Goal: Find specific page/section: Find specific page/section

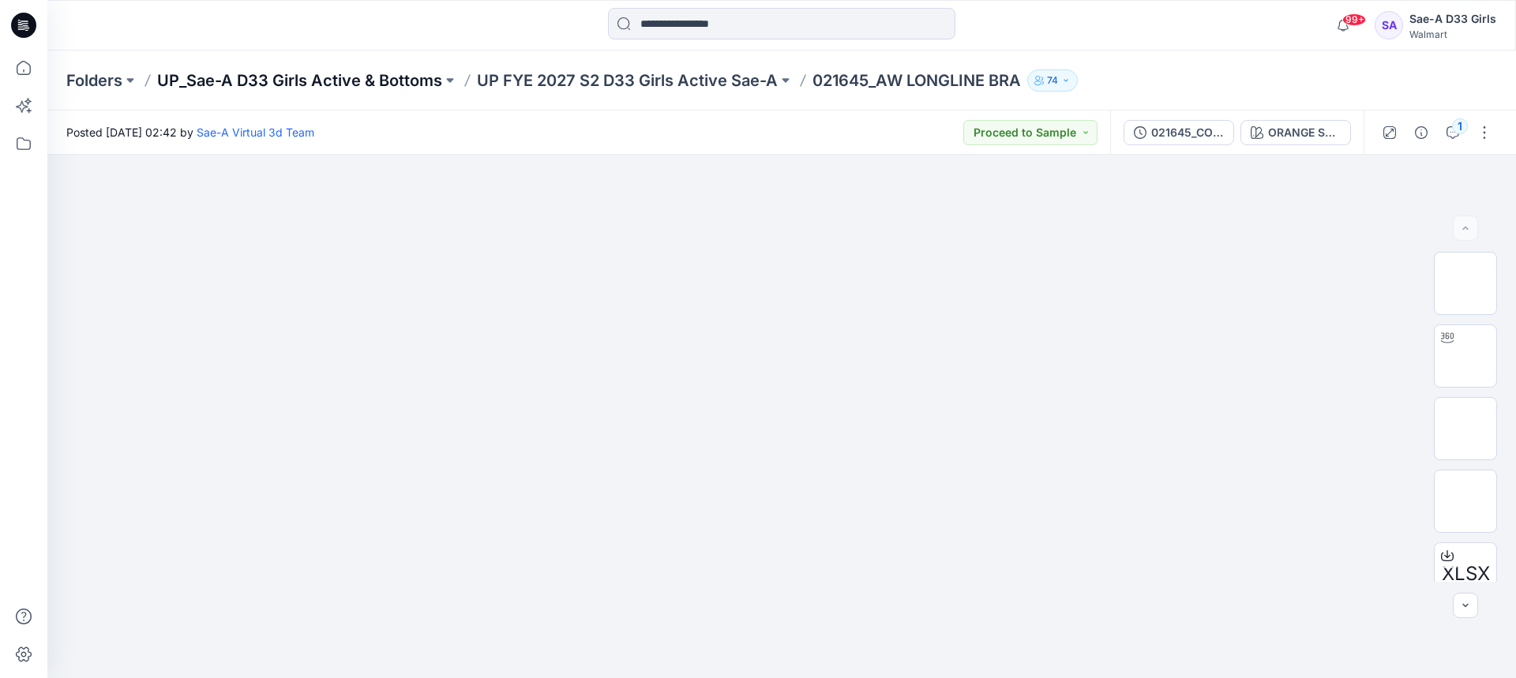
click at [427, 82] on p "UP_Sae-A D33 Girls Active & Bottoms" at bounding box center [299, 80] width 285 height 22
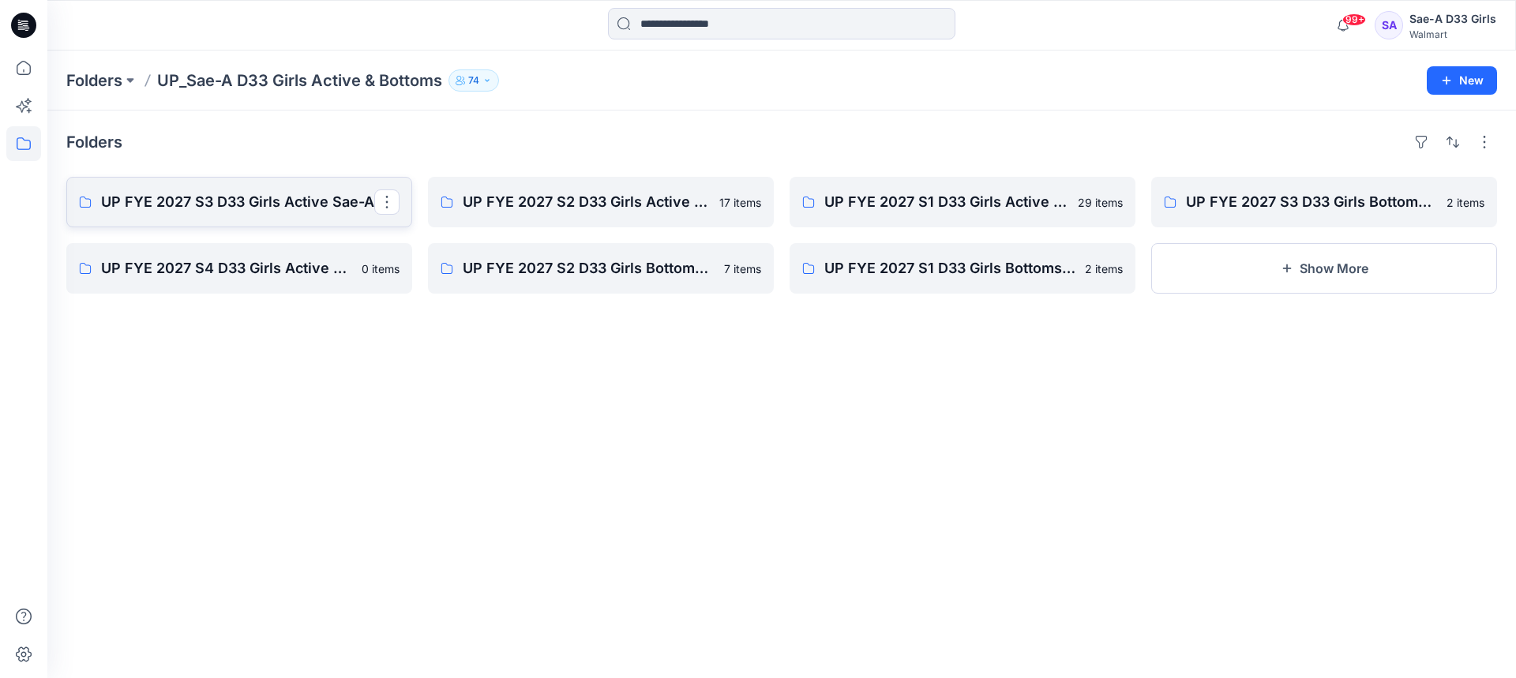
click at [288, 202] on p "UP FYE 2027 S3 D33 Girls Active Sae-A" at bounding box center [237, 202] width 273 height 22
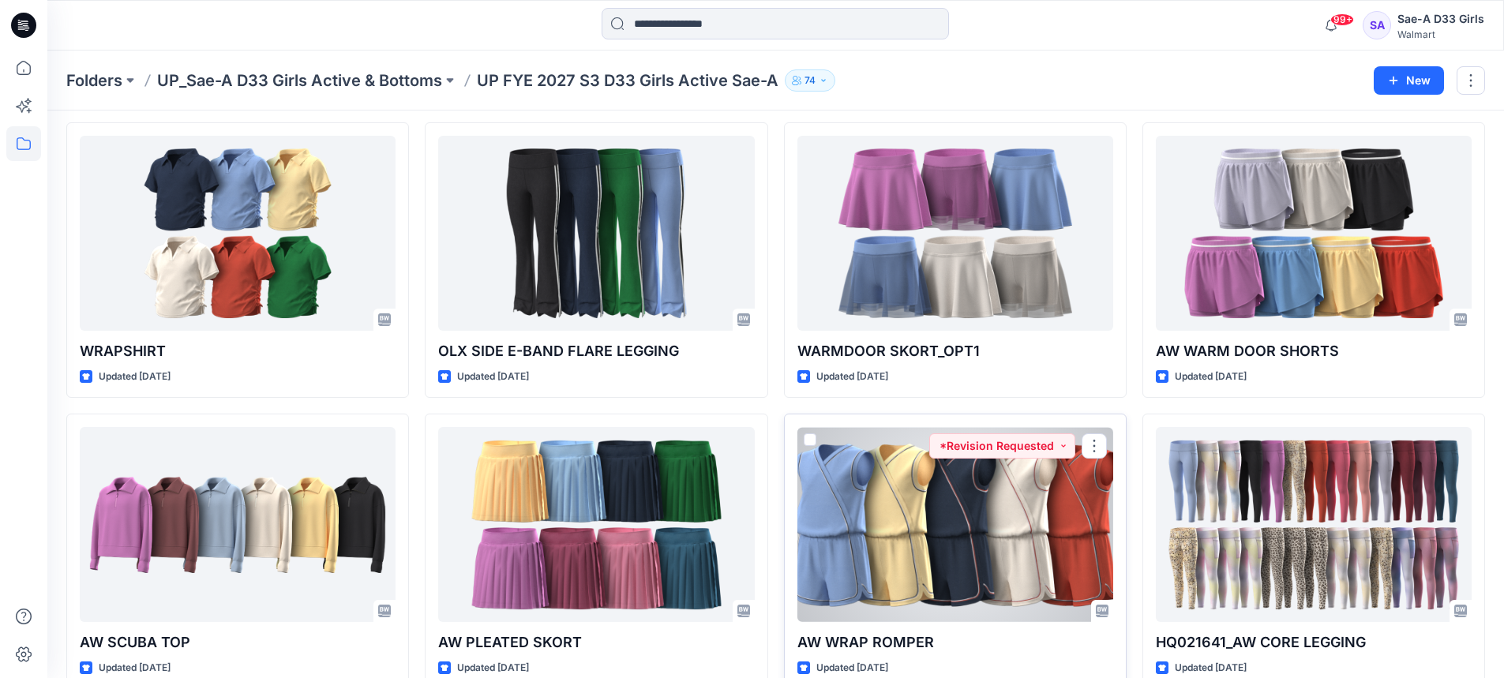
scroll to position [434, 0]
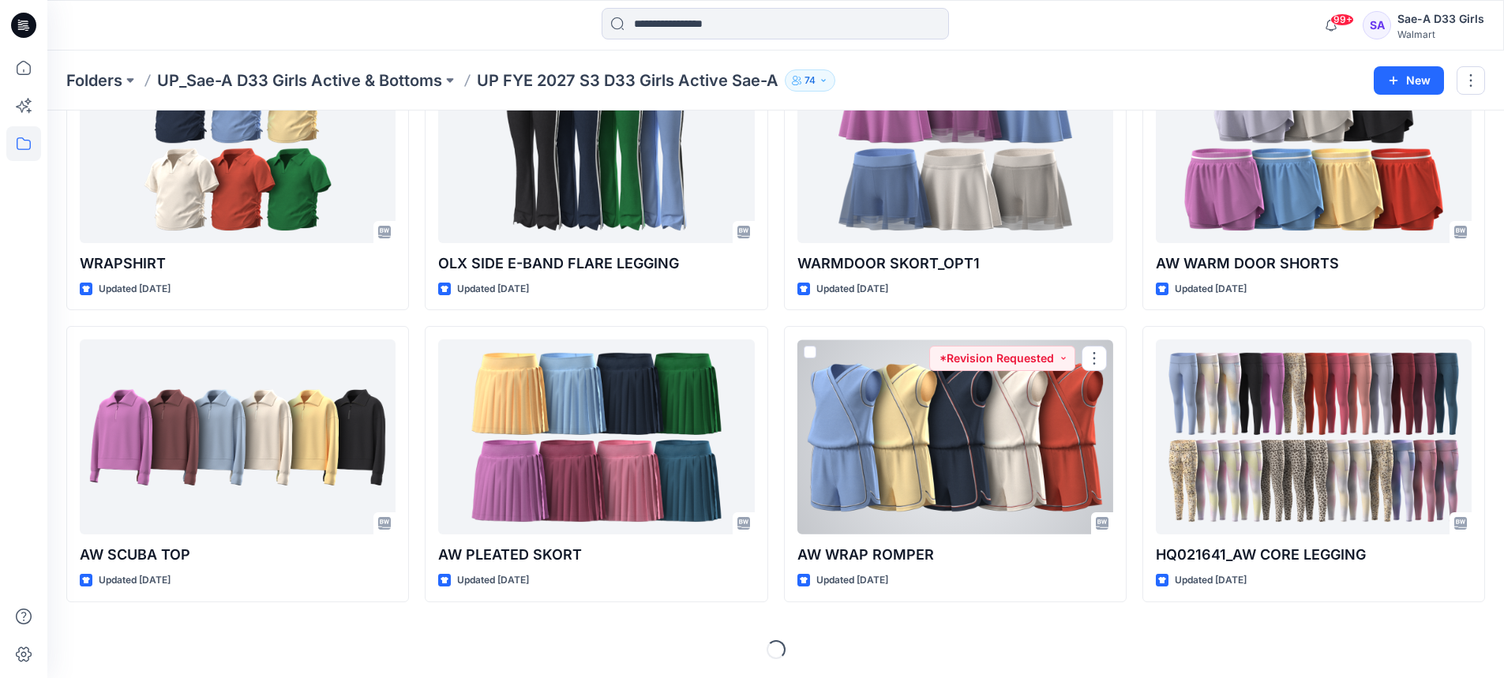
drag, startPoint x: 991, startPoint y: 420, endPoint x: 1008, endPoint y: 427, distance: 18.0
click at [991, 420] on div at bounding box center [956, 437] width 316 height 195
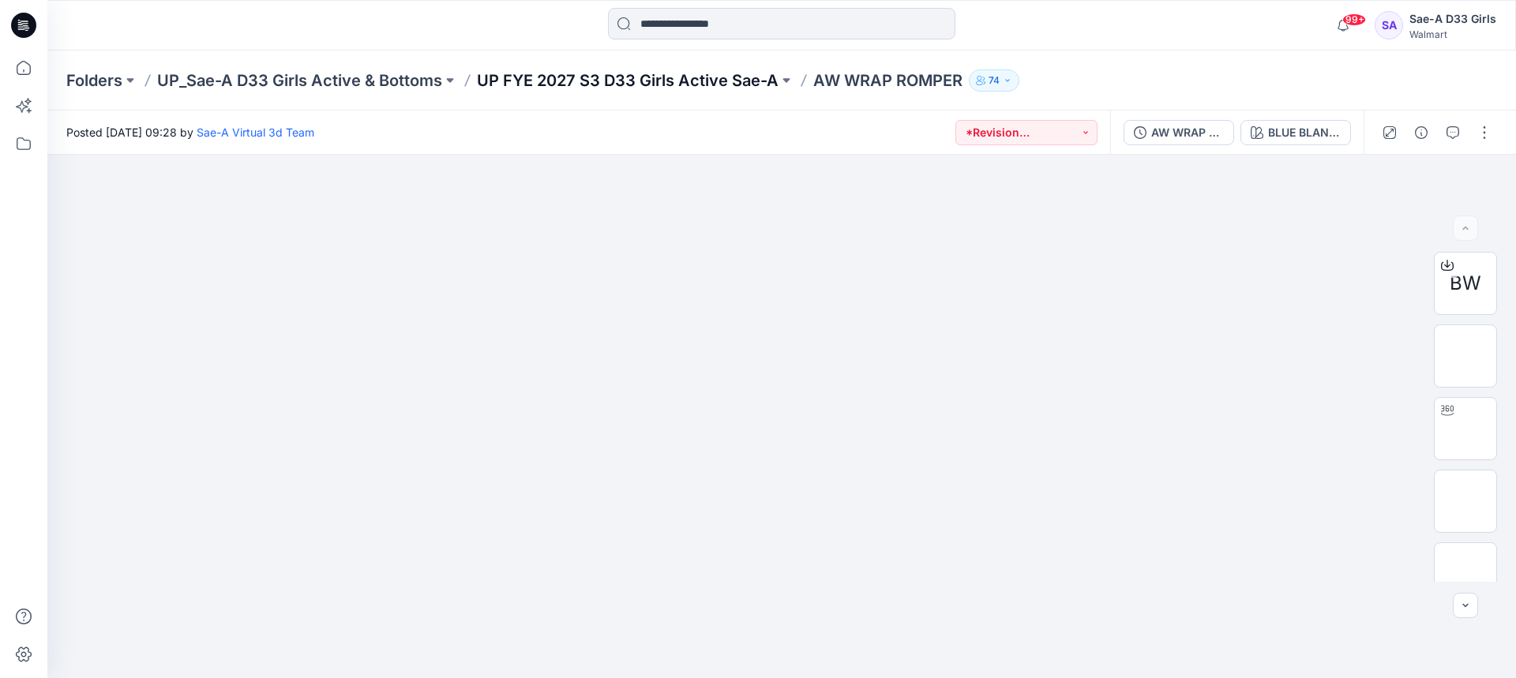
click at [737, 69] on p "UP FYE 2027 S3 D33 Girls Active Sae-A" at bounding box center [628, 80] width 302 height 22
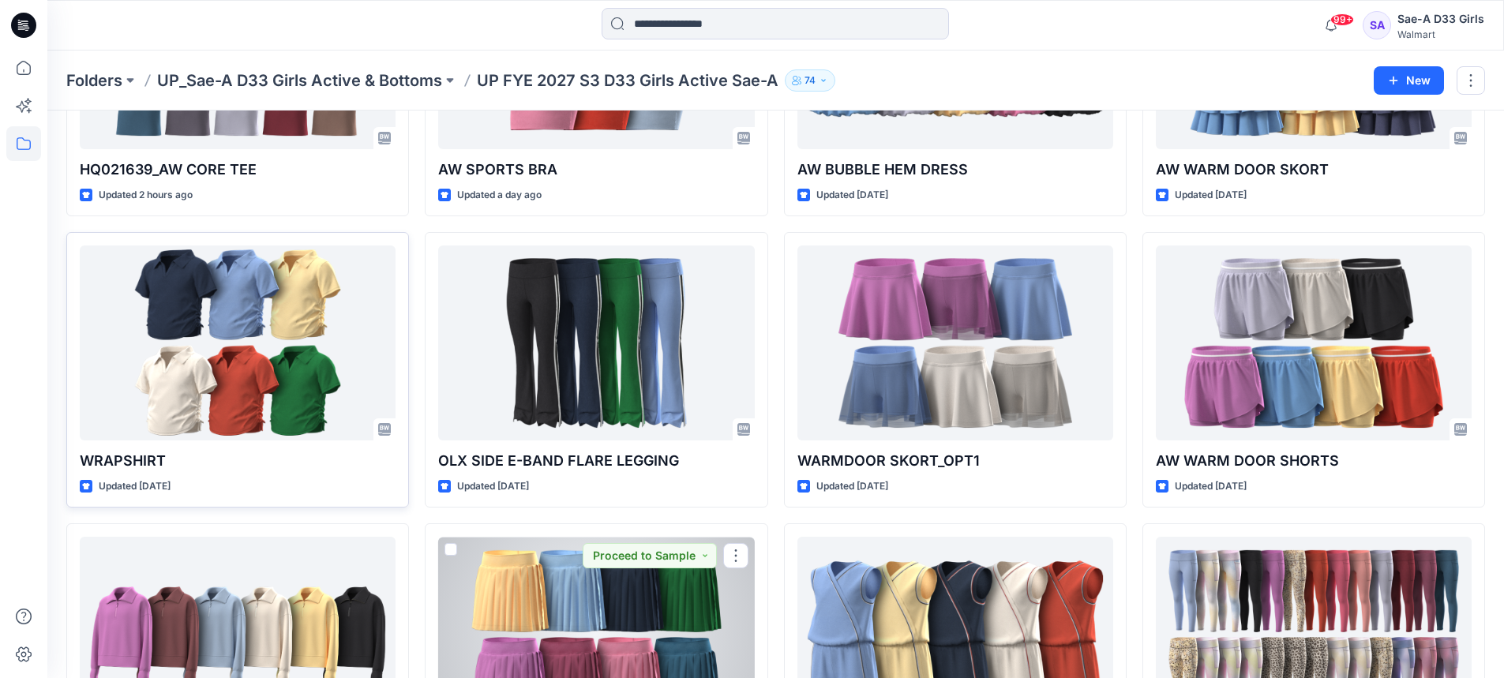
scroll to position [145, 0]
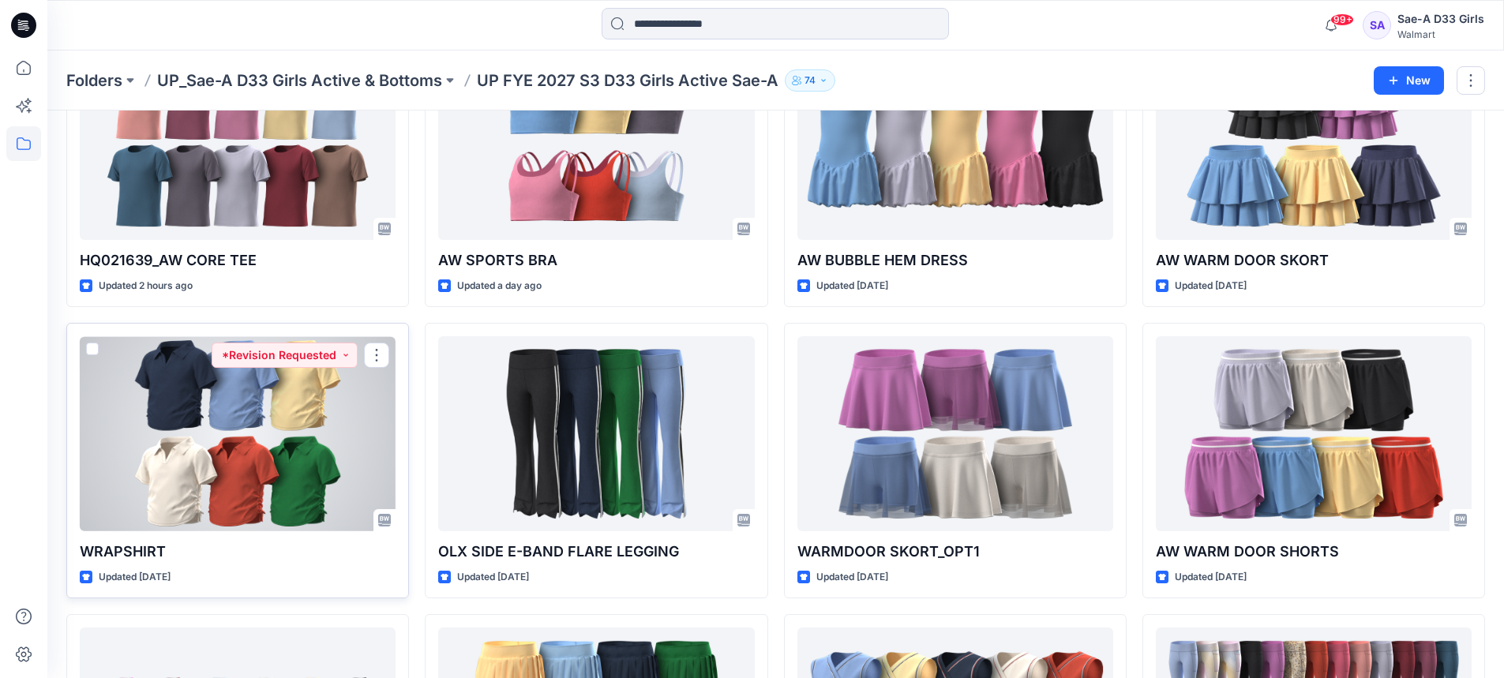
click at [272, 490] on div at bounding box center [238, 433] width 316 height 195
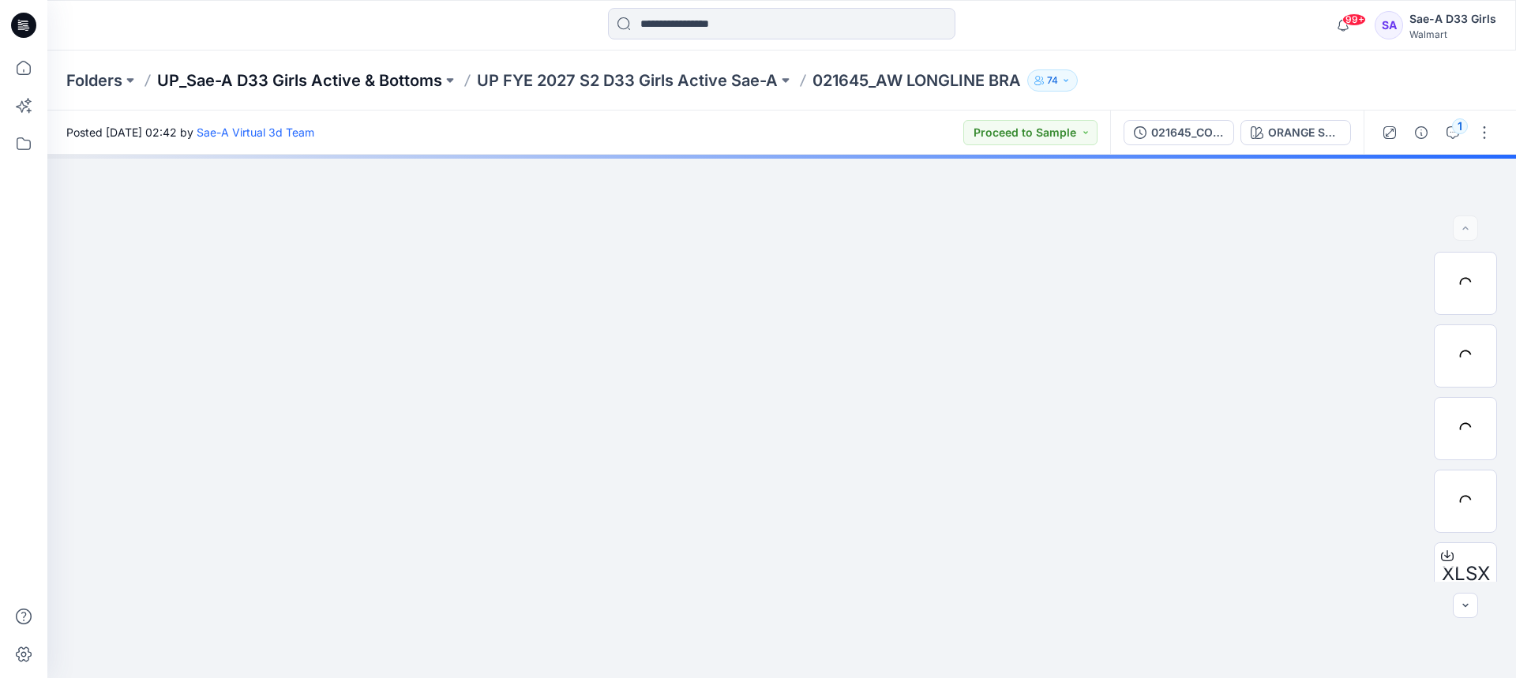
click at [437, 88] on p "UP_Sae-A D33 Girls Active & Bottoms" at bounding box center [299, 80] width 285 height 22
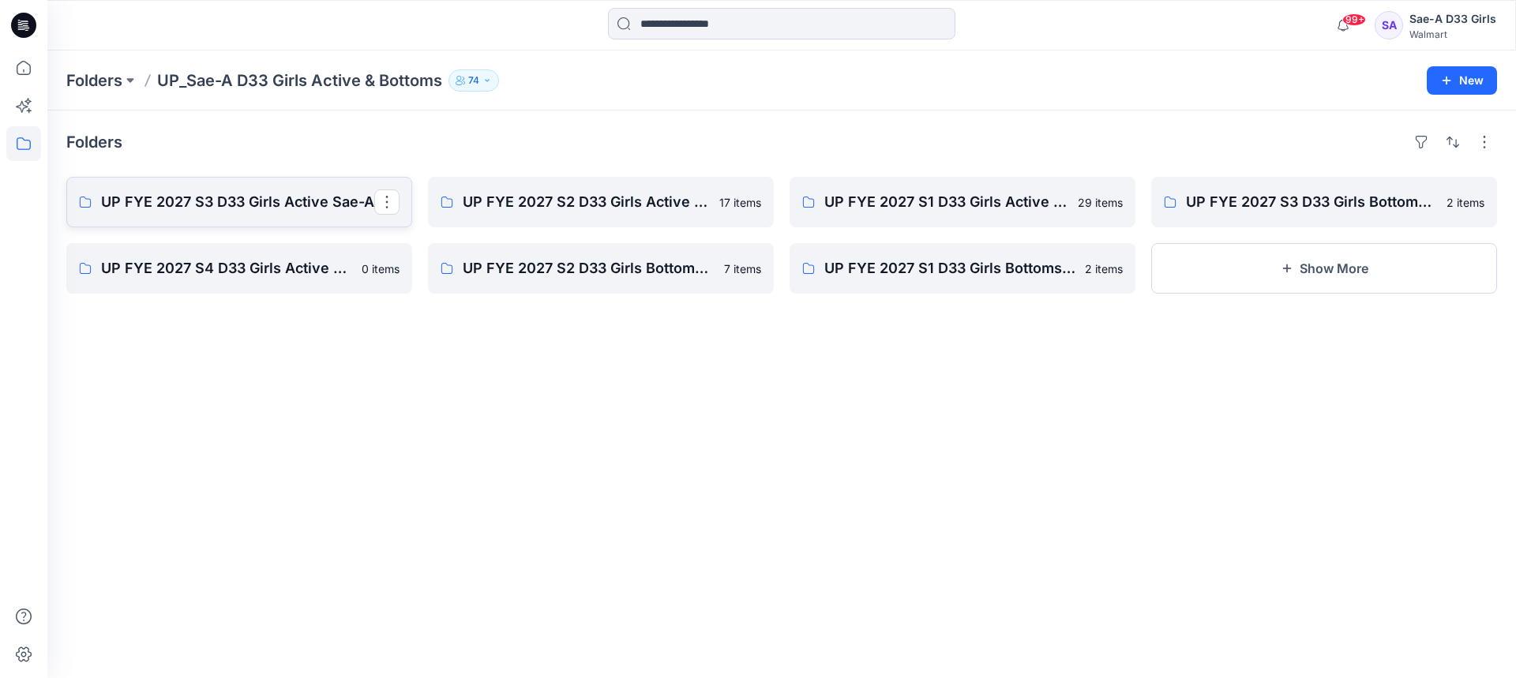
click at [275, 201] on p "UP FYE 2027 S3 D33 Girls Active Sae-A" at bounding box center [237, 202] width 273 height 22
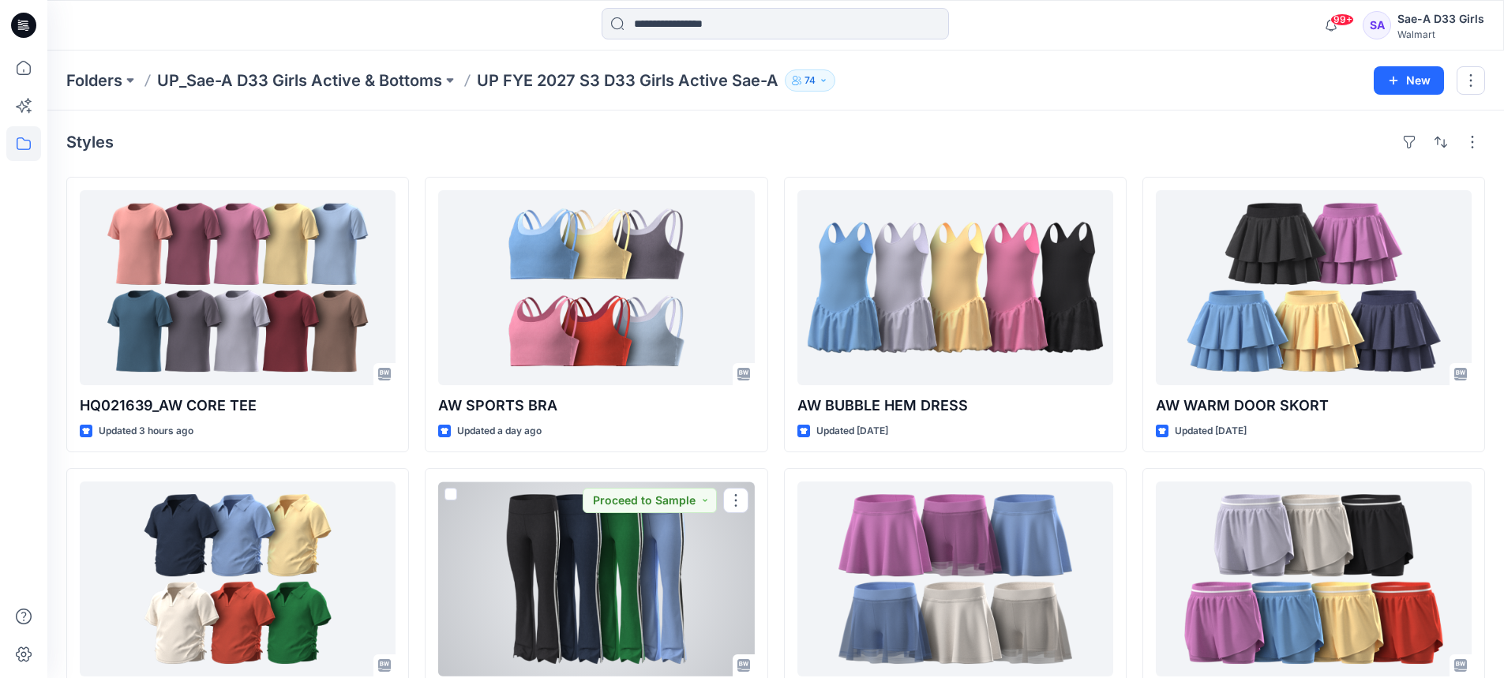
click at [619, 569] on div at bounding box center [596, 579] width 316 height 195
